Goal: Navigation & Orientation: Go to known website

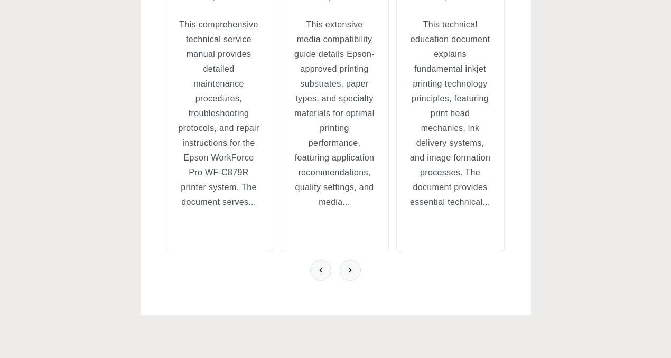
scroll to position [605, 0]
click at [348, 274] on icon at bounding box center [350, 271] width 8 height 8
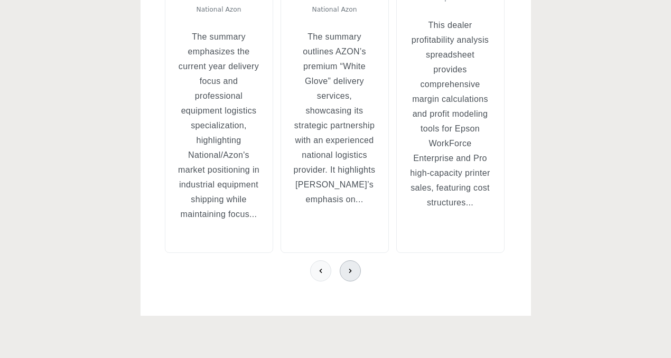
click at [348, 274] on icon at bounding box center [350, 271] width 8 height 8
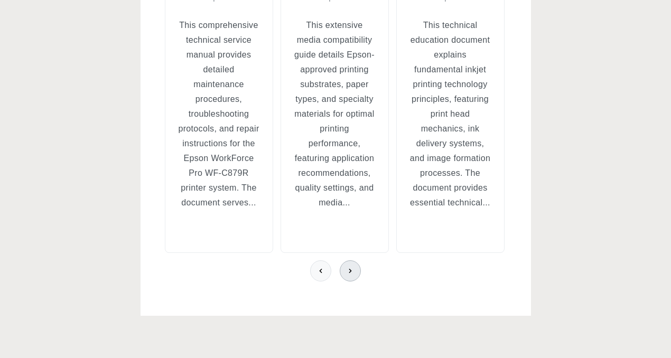
click at [348, 274] on icon at bounding box center [350, 271] width 8 height 8
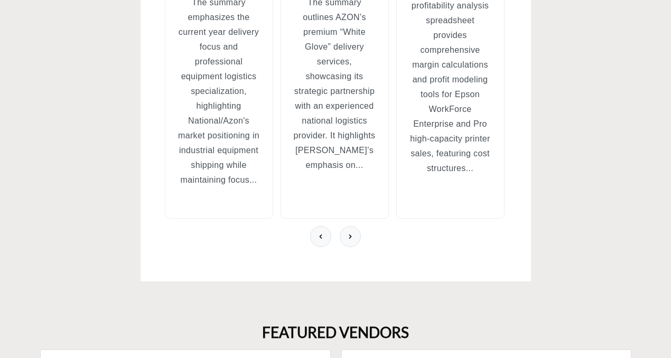
scroll to position [745, 0]
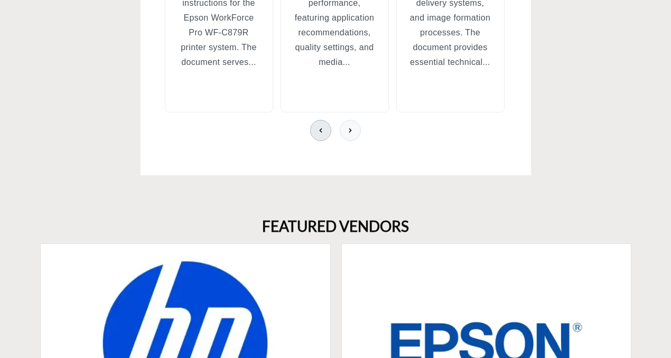
click at [319, 128] on button at bounding box center [320, 130] width 21 height 21
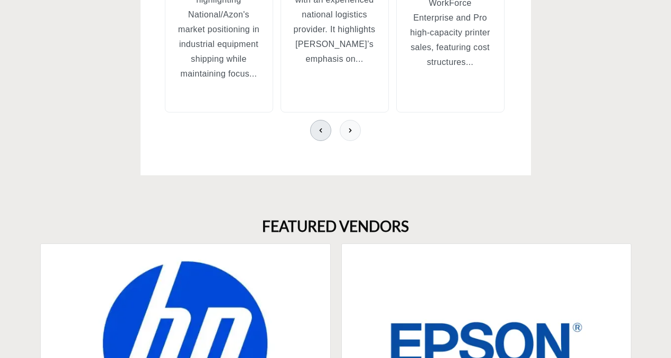
click at [319, 128] on button at bounding box center [320, 130] width 21 height 21
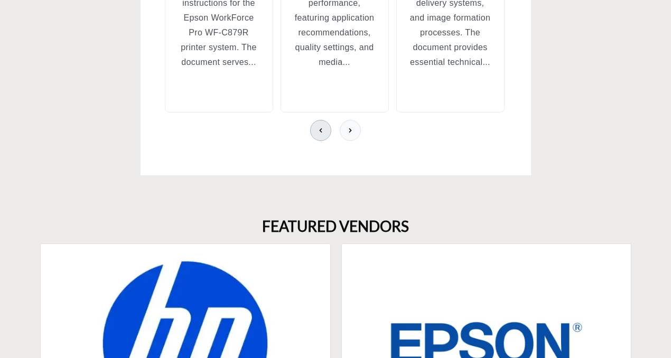
click at [319, 131] on icon at bounding box center [321, 130] width 8 height 8
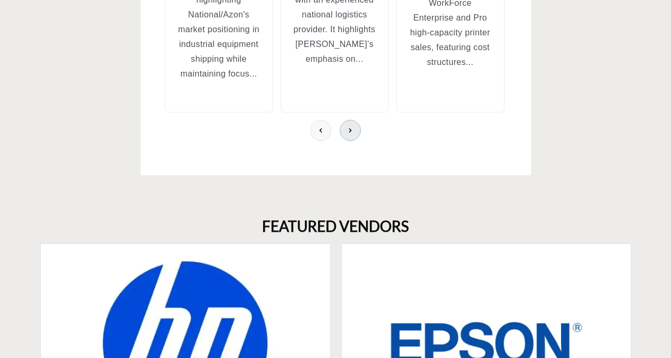
click at [348, 133] on icon at bounding box center [350, 130] width 8 height 8
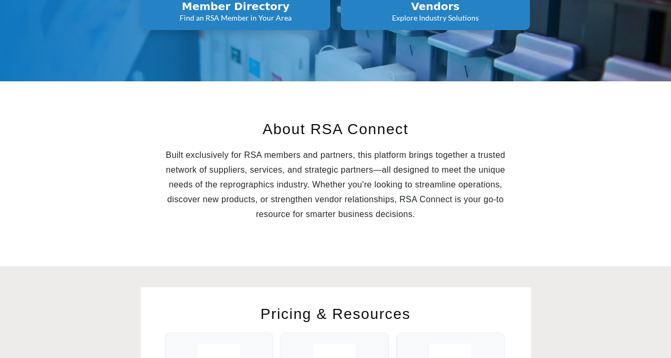
scroll to position [0, 0]
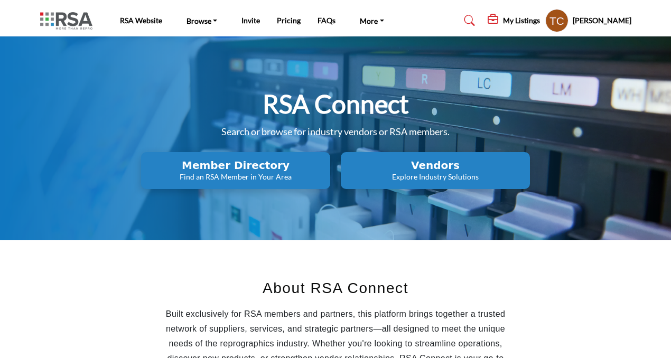
click at [565, 33] on nav "RSA Website Browse Find an RSA Member Invite Pricing FAQs" at bounding box center [335, 20] width 671 height 31
click at [568, 29] on profile-featured-9d57d186-dcdc-4fd1-8698-ebbedcf867ab "Show hide supplier dropdown" at bounding box center [556, 20] width 23 height 23
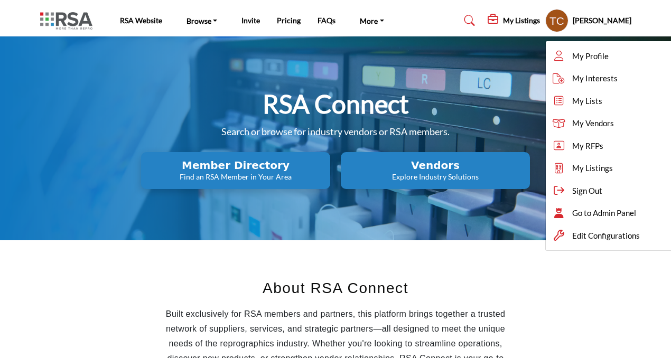
click at [534, 118] on div "RSA Connect Search or browse for industry vendors or RSA members. Member Direct…" at bounding box center [335, 138] width 591 height 101
